Goal: Information Seeking & Learning: Learn about a topic

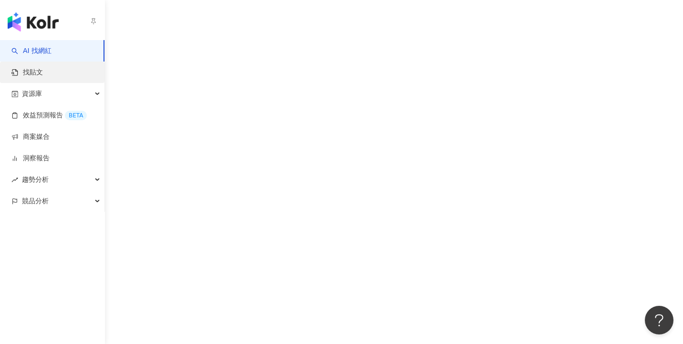
click at [43, 73] on link "找貼文" at bounding box center [26, 73] width 31 height 10
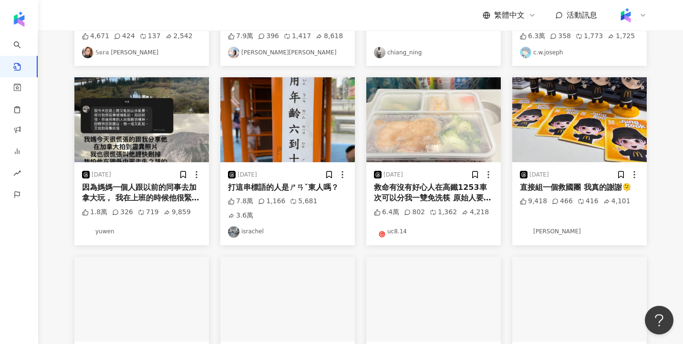
scroll to position [274, 0]
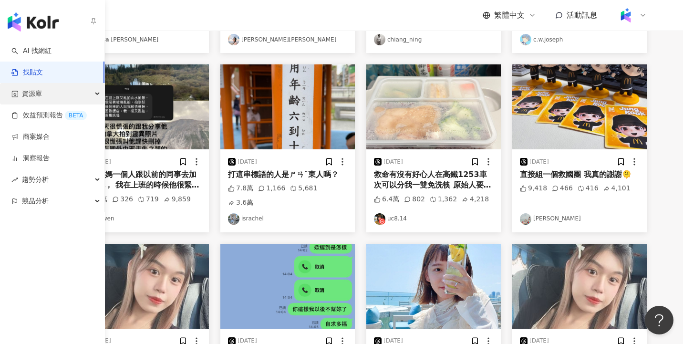
click at [44, 97] on div "資源庫" at bounding box center [52, 93] width 104 height 21
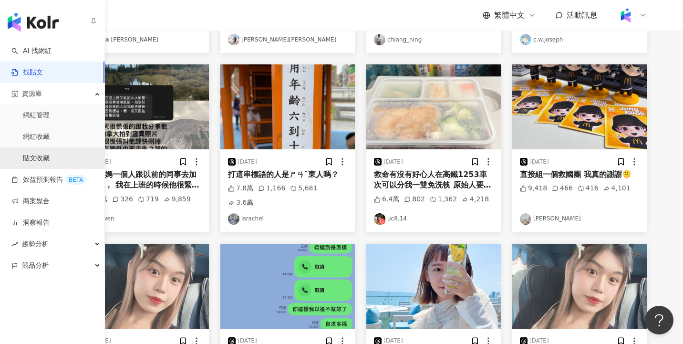
click at [50, 156] on link "貼文收藏" at bounding box center [36, 159] width 27 height 10
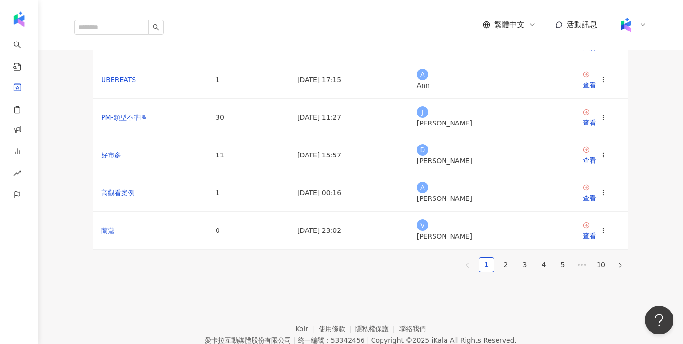
scroll to position [259, 0]
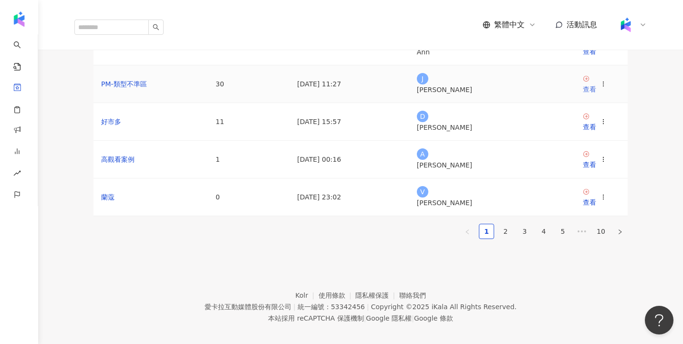
click at [595, 94] on div "查看" at bounding box center [589, 89] width 13 height 10
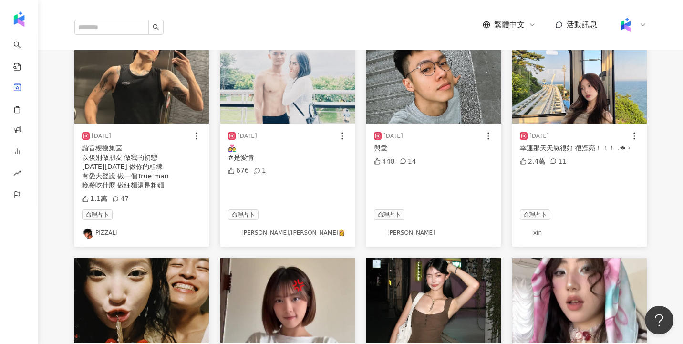
scroll to position [102, 0]
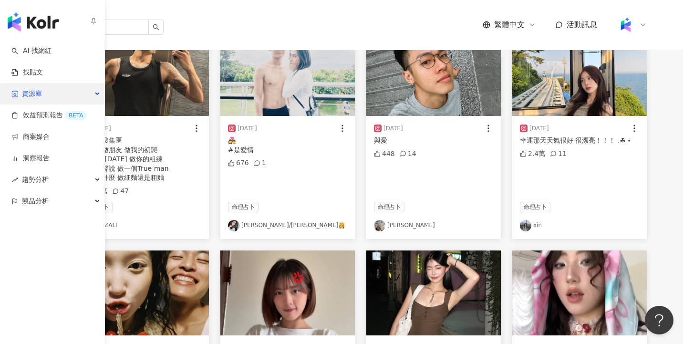
click at [43, 97] on div "資源庫" at bounding box center [52, 93] width 104 height 21
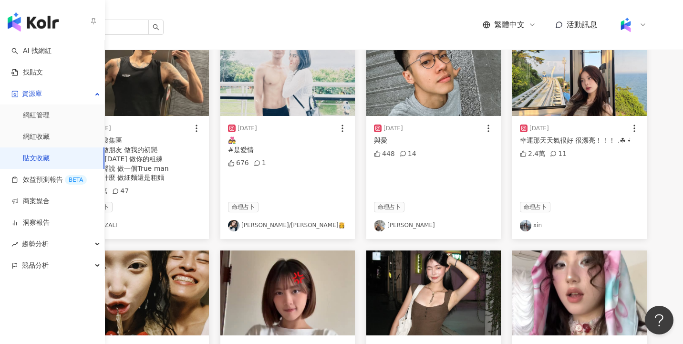
click at [46, 159] on link "貼文收藏" at bounding box center [36, 159] width 27 height 10
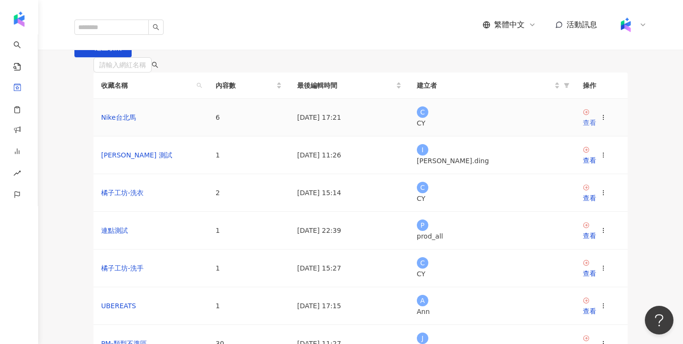
click at [596, 128] on div "查看" at bounding box center [589, 122] width 13 height 10
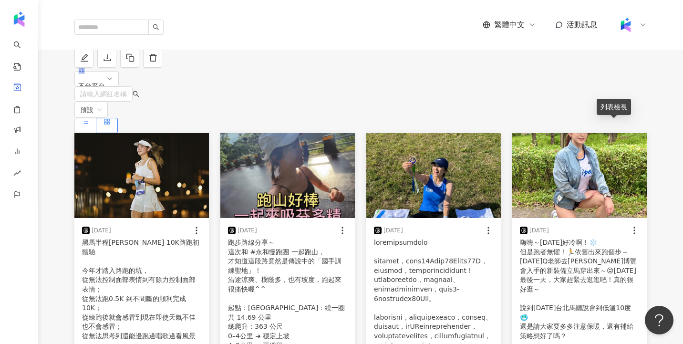
click at [89, 125] on icon at bounding box center [85, 121] width 7 height 7
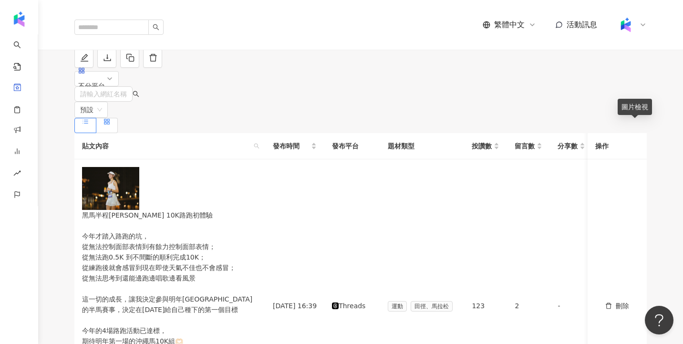
click at [109, 124] on rect at bounding box center [108, 123] width 2 height 2
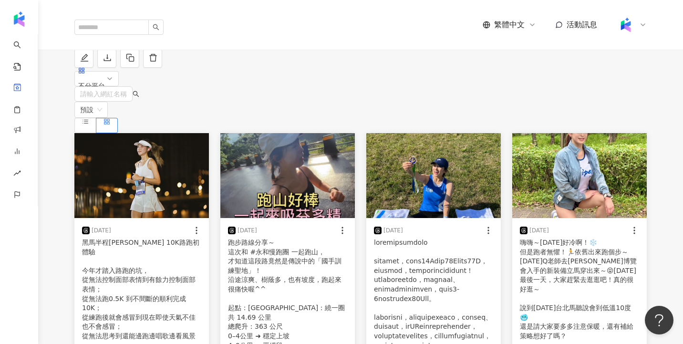
click at [425, 133] on div "不分平台 請輸入網紅名稱 預設" at bounding box center [360, 100] width 572 height 65
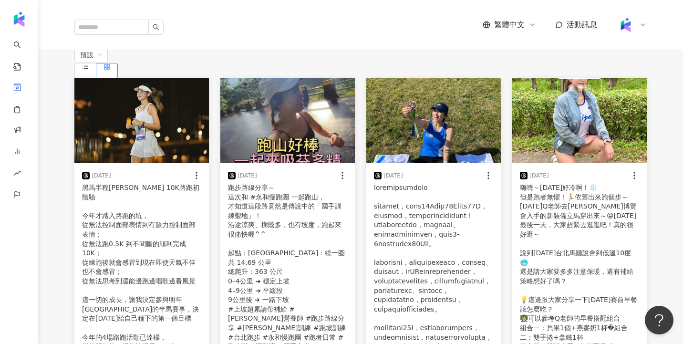
scroll to position [46, 0]
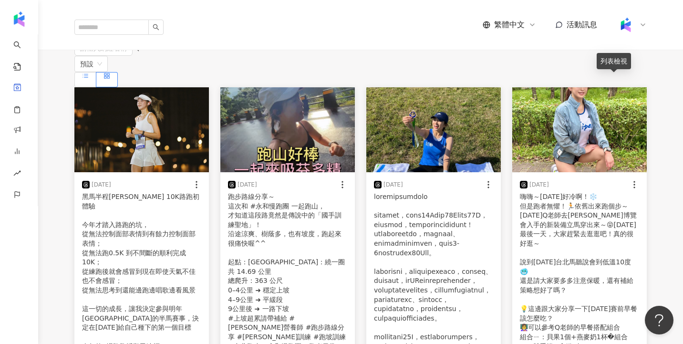
click at [89, 79] on icon at bounding box center [85, 75] width 7 height 7
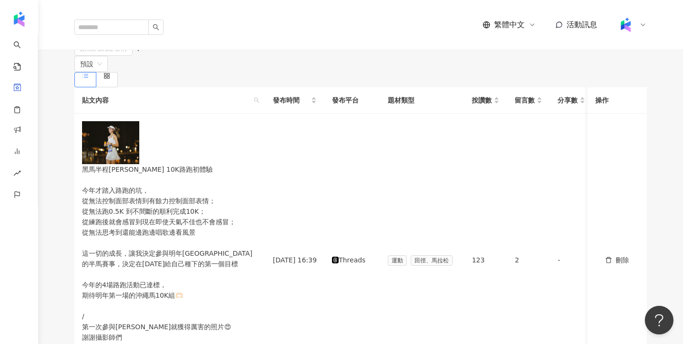
scroll to position [0, 0]
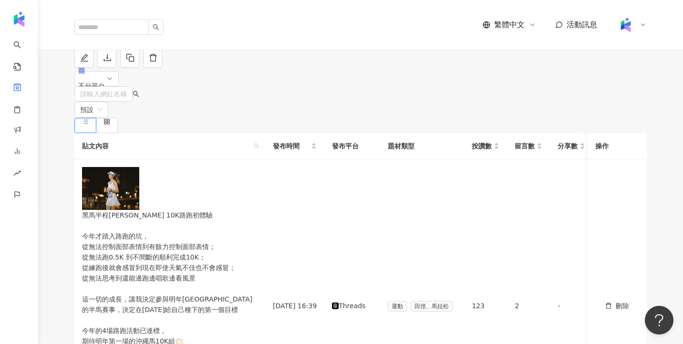
click at [383, 119] on div "不分平台 請輸入網紅名稱 預設" at bounding box center [360, 100] width 572 height 65
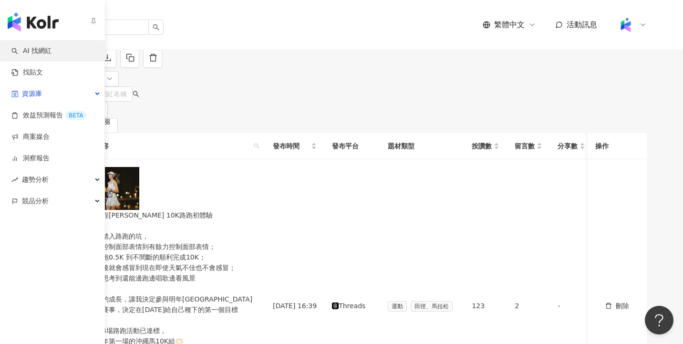
click at [31, 50] on link "AI 找網紅" at bounding box center [31, 51] width 40 height 10
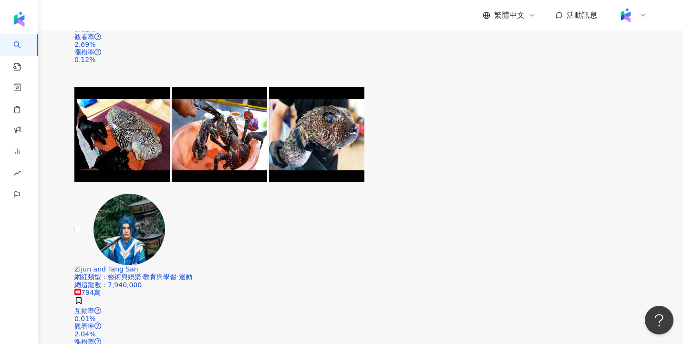
scroll to position [1643, 0]
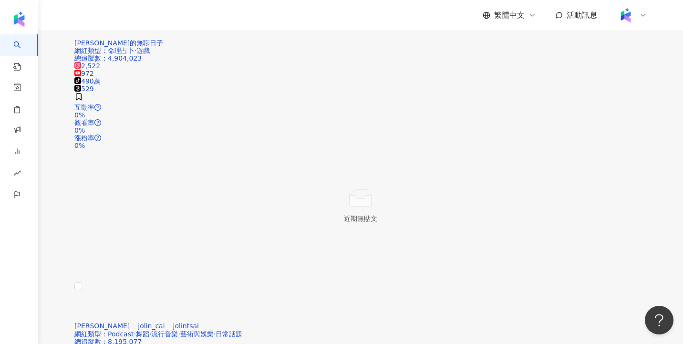
scroll to position [1671, 0]
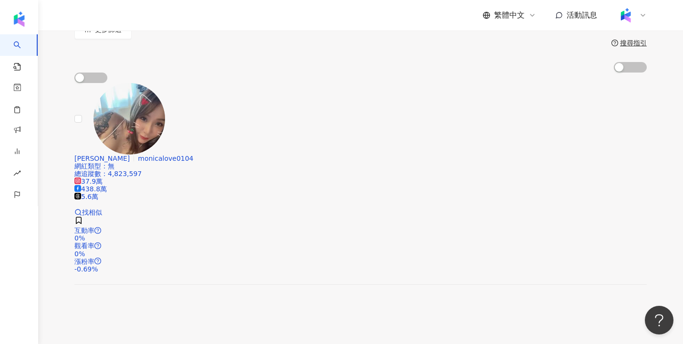
scroll to position [185, 0]
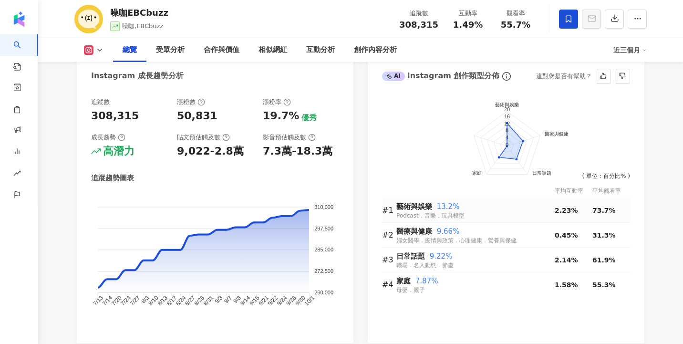
scroll to position [524, 0]
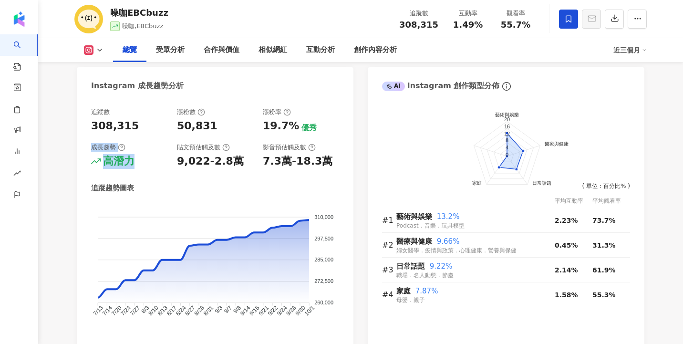
drag, startPoint x: 135, startPoint y: 165, endPoint x: 89, endPoint y: 146, distance: 49.8
click at [89, 146] on div "追蹤數 308,315 漲粉數 50,831 漲粉率 19.7% 優秀 成長趨勢 高潛力 貼文預估觸及數 9,022-2.8萬 影音預估觸及數 7.3萬-18…" at bounding box center [215, 225] width 277 height 255
click at [154, 160] on div "高潛力" at bounding box center [129, 161] width 76 height 15
drag, startPoint x: 135, startPoint y: 162, endPoint x: 88, endPoint y: 151, distance: 48.6
click at [88, 151] on div "追蹤數 308,315 漲粉數 50,831 漲粉率 19.7% 優秀 成長趨勢 高潛力 貼文預估觸及數 9,022-2.8萬 影音預估觸及數 7.3萬-18…" at bounding box center [215, 225] width 277 height 255
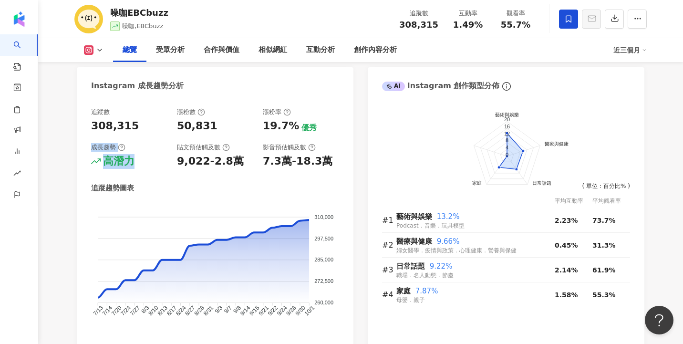
scroll to position [0, 0]
click at [142, 161] on div "高潛力" at bounding box center [129, 161] width 76 height 15
